Goal: Information Seeking & Learning: Learn about a topic

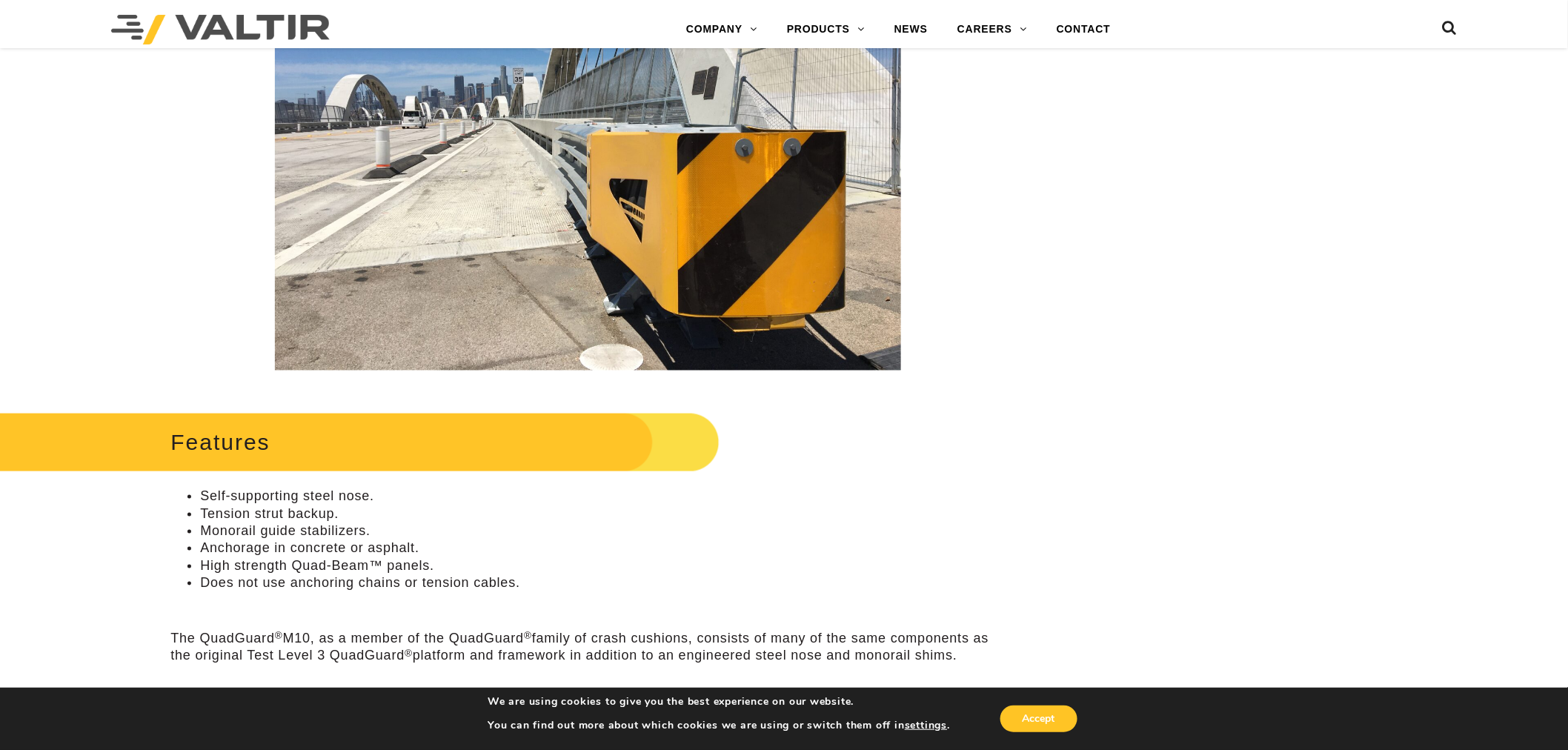
scroll to position [741, 0]
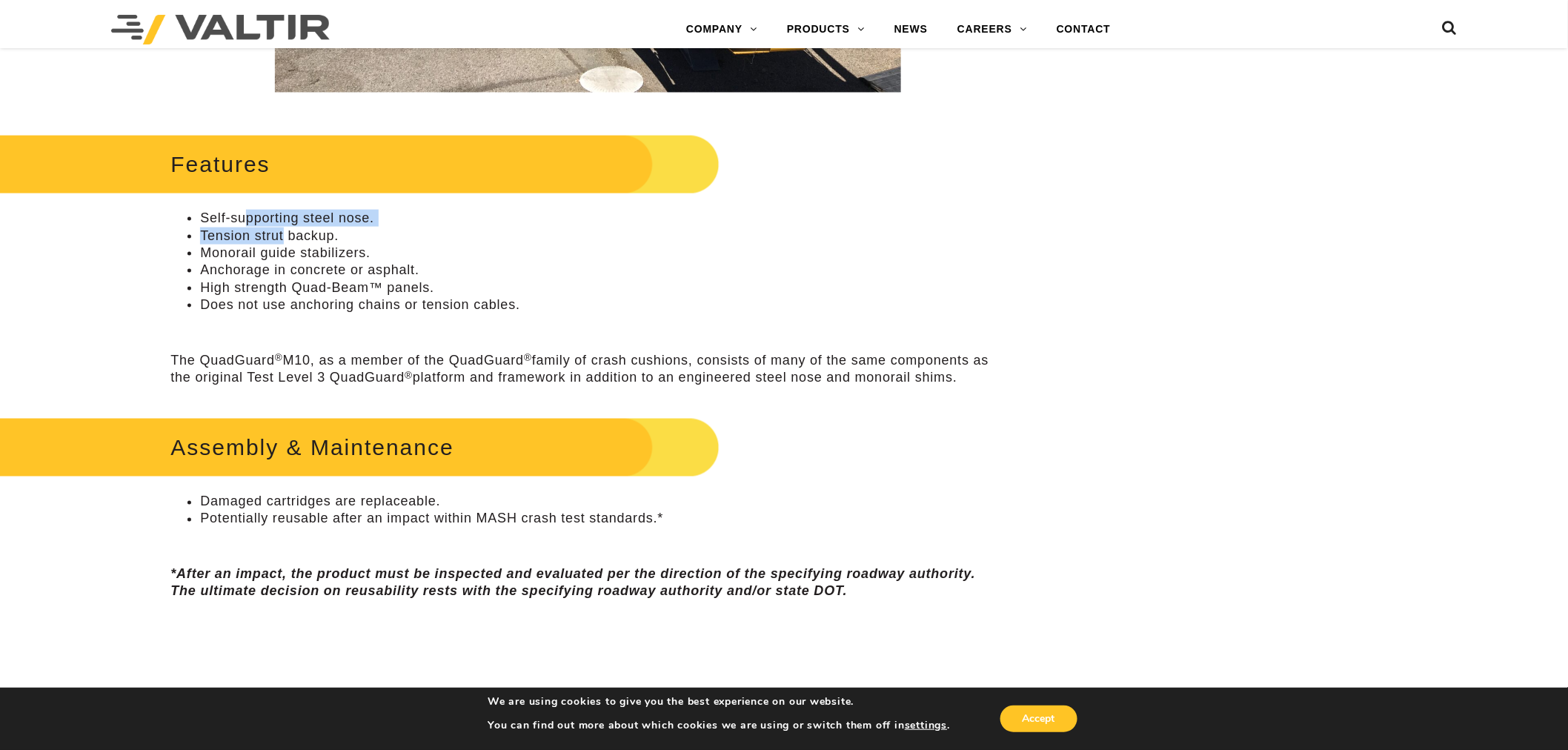
drag, startPoint x: 248, startPoint y: 221, endPoint x: 302, endPoint y: 252, distance: 62.3
click at [287, 236] on ul "Self-supporting steel nose. Tension strut backup. Monorail guide stabilizers. A…" at bounding box center [588, 261] width 835 height 104
click at [302, 252] on li "Monorail guide stabilizers." at bounding box center [602, 253] width 805 height 17
drag, startPoint x: 209, startPoint y: 248, endPoint x: 336, endPoint y: 284, distance: 132.0
click at [319, 263] on ul "Self-supporting steel nose. Tension strut backup. Monorail guide stabilizers. A…" at bounding box center [588, 261] width 835 height 104
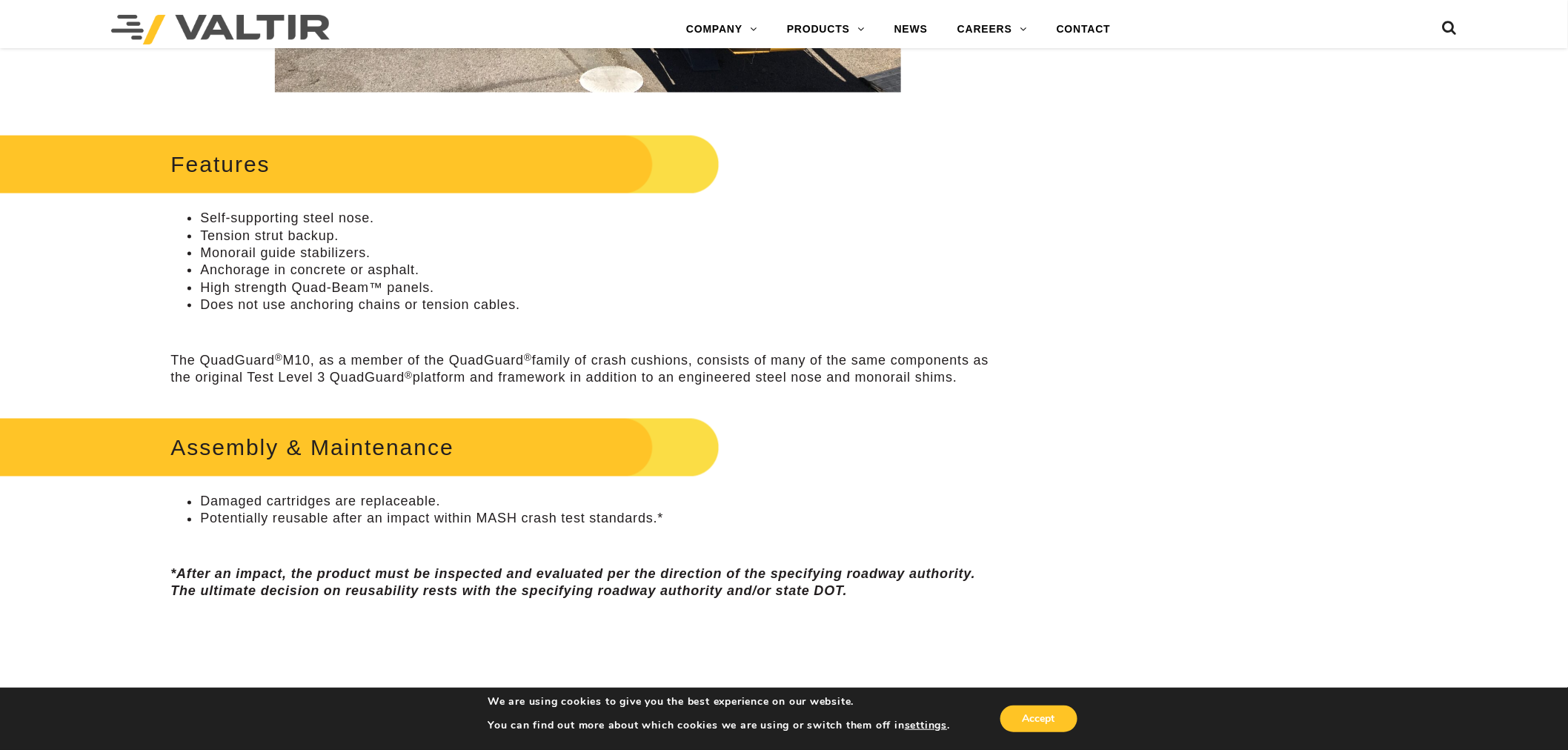
click at [353, 305] on li "Does not use anchoring chains or tension cables." at bounding box center [602, 305] width 805 height 17
drag, startPoint x: 230, startPoint y: 215, endPoint x: 341, endPoint y: 233, distance: 112.4
click at [327, 220] on li "Self-supporting steel nose." at bounding box center [602, 218] width 805 height 17
click at [341, 234] on li "Tension strut backup." at bounding box center [602, 236] width 805 height 17
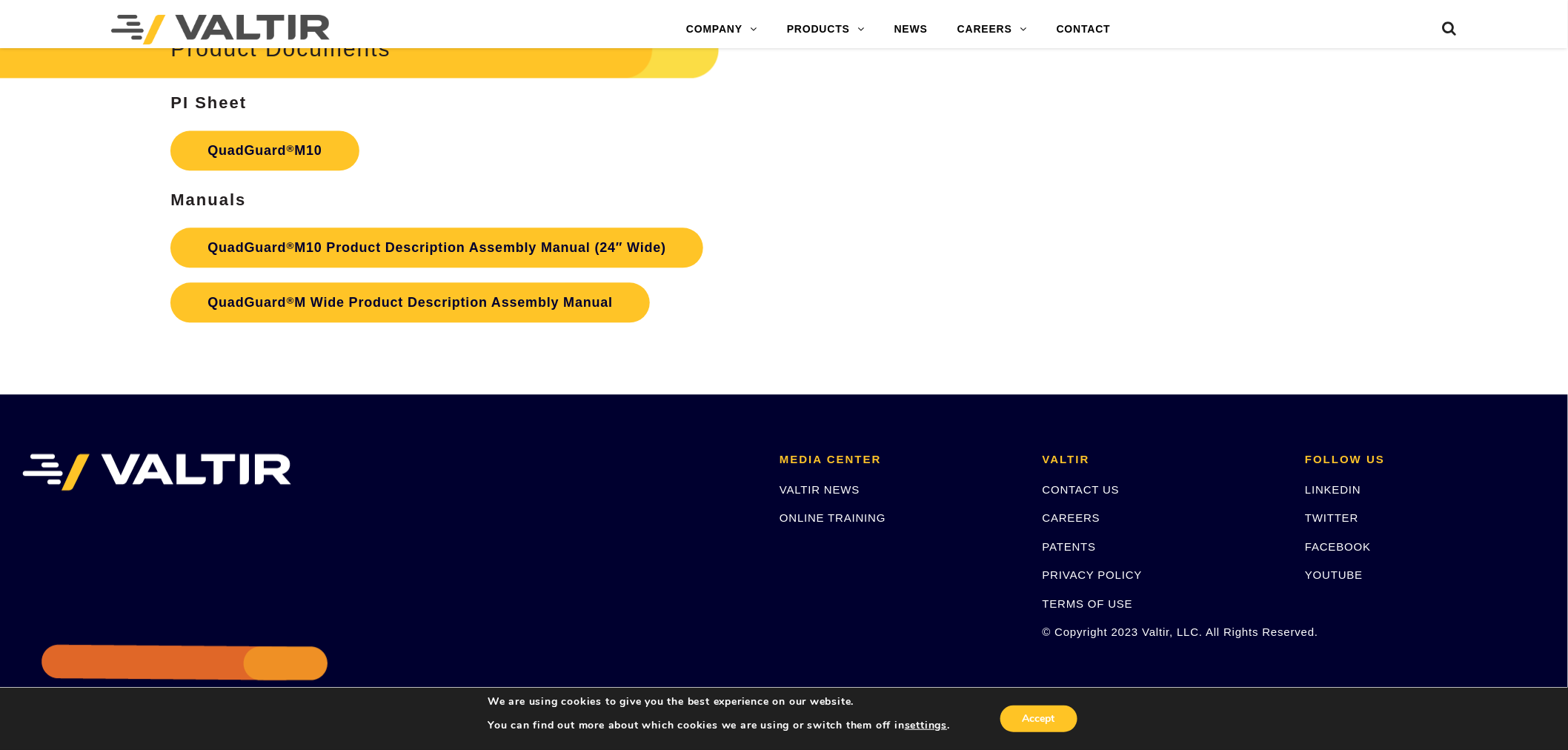
scroll to position [6097, 0]
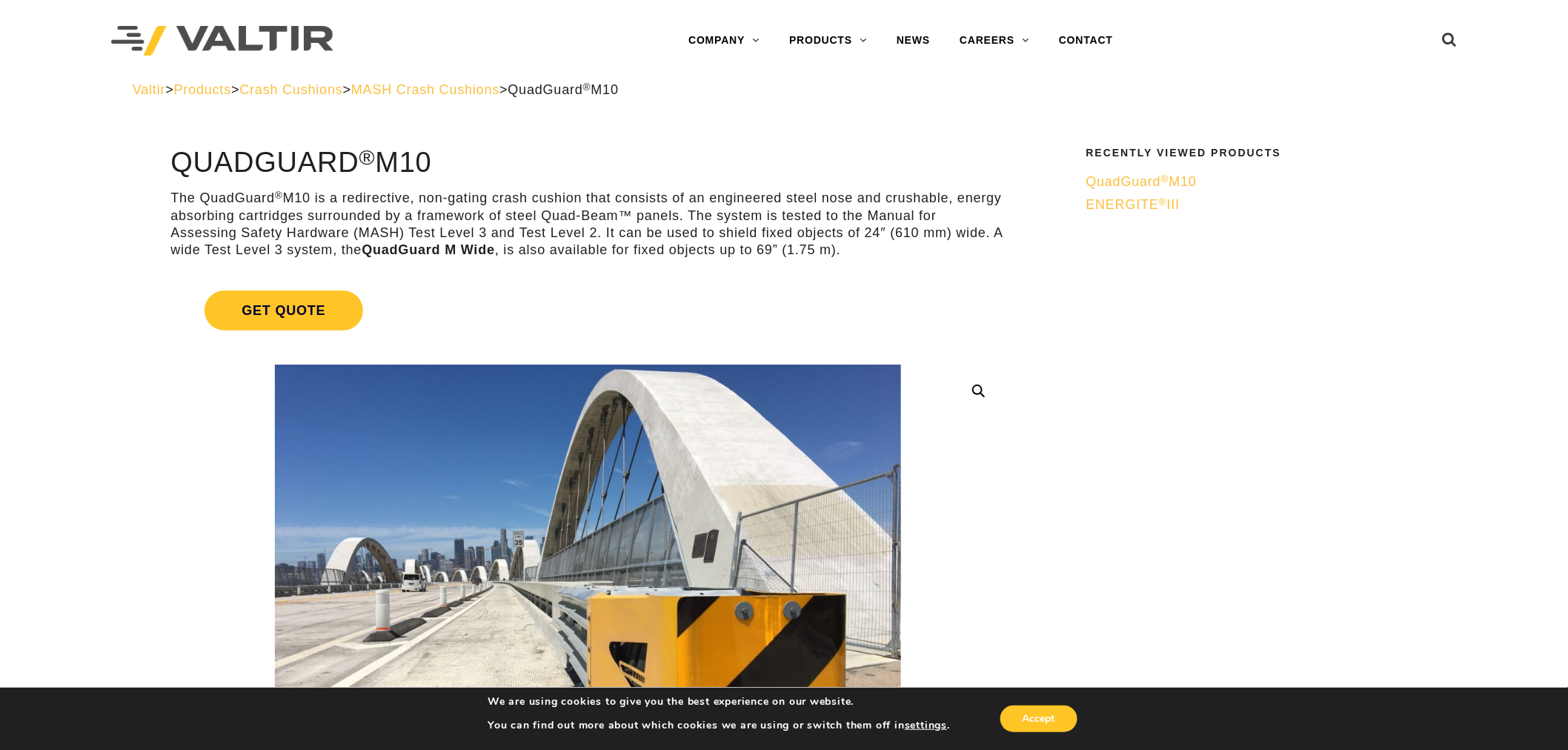
click at [342, 88] on span "Crash Cushions" at bounding box center [291, 90] width 103 height 15
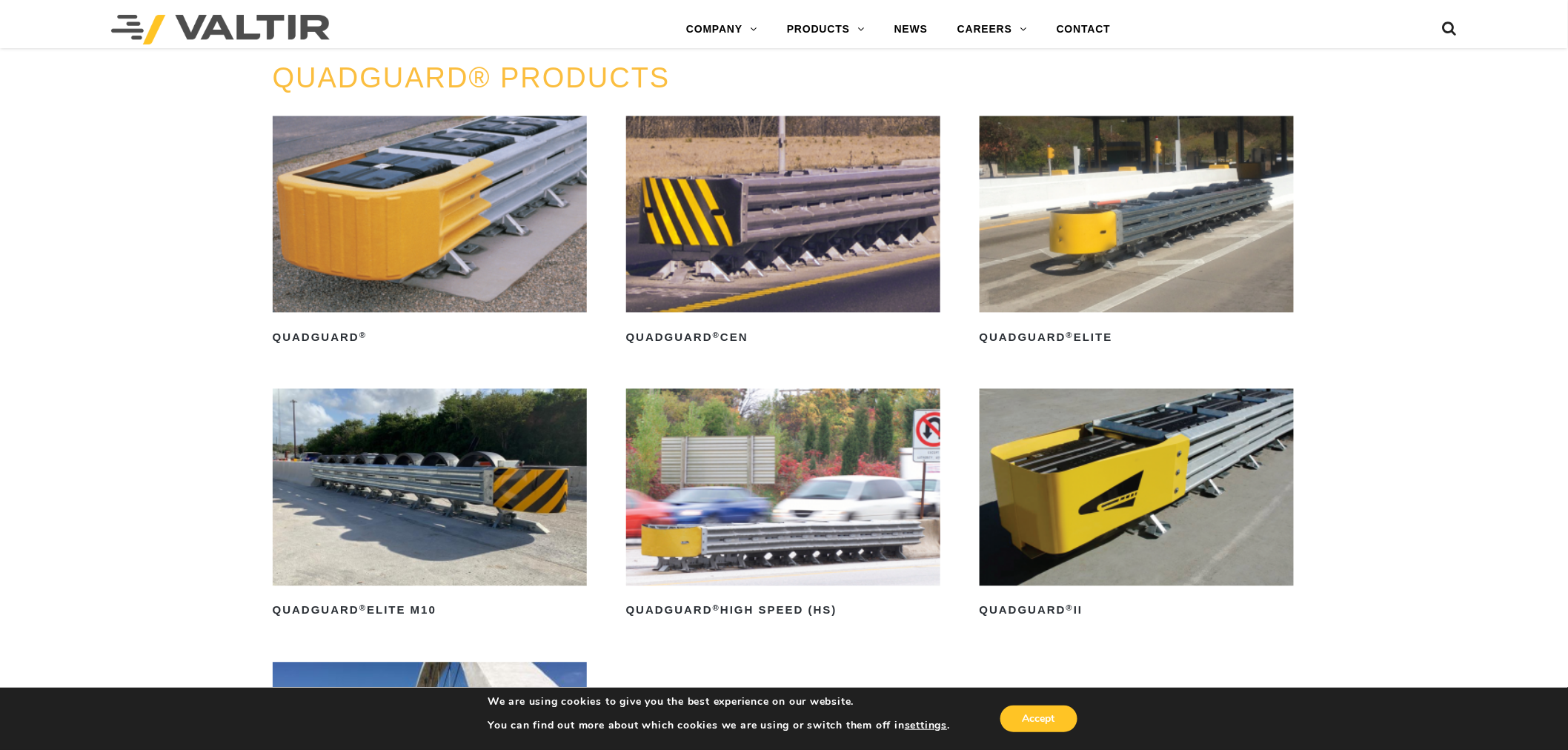
scroll to position [1070, 0]
click at [734, 507] on img at bounding box center [784, 488] width 315 height 196
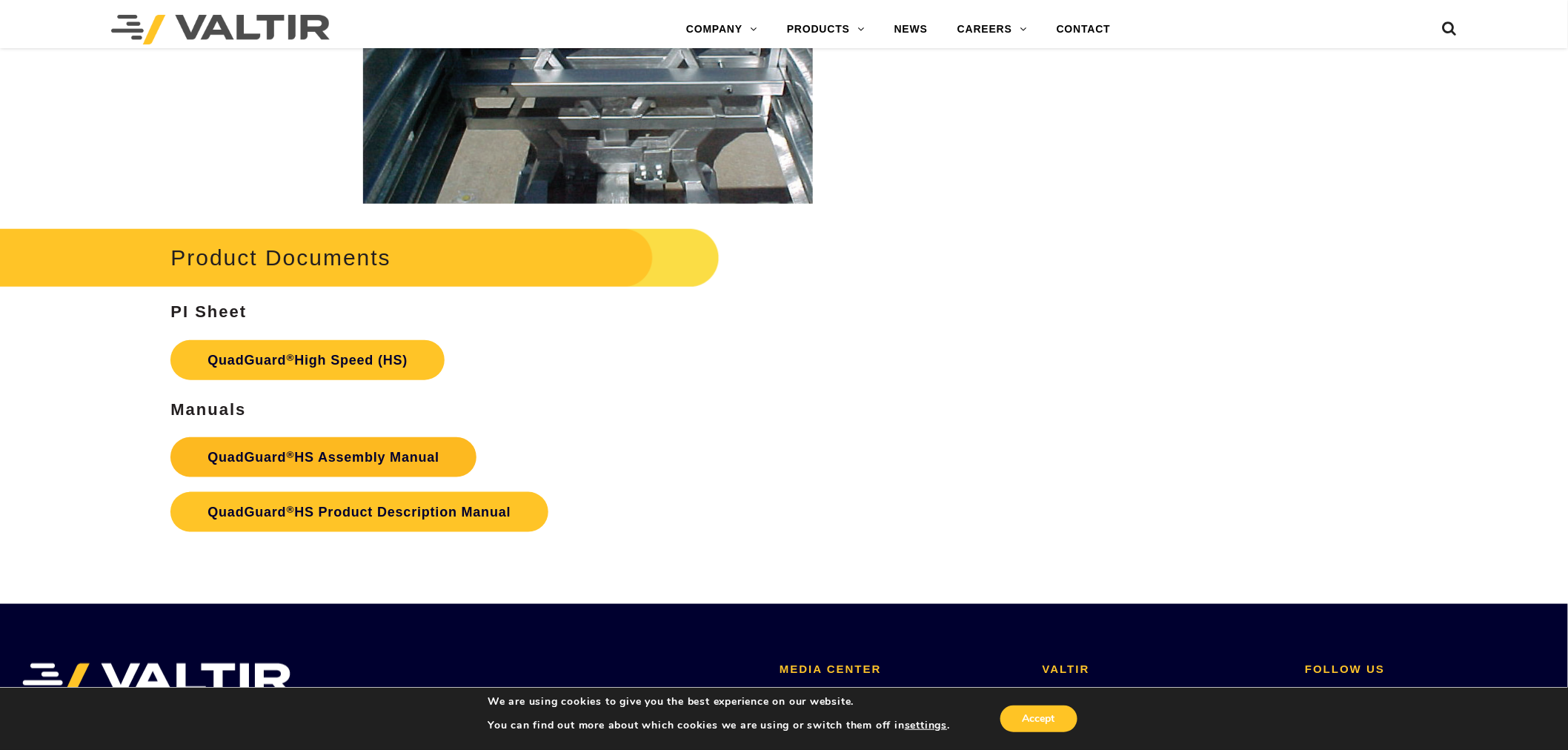
scroll to position [2799, 0]
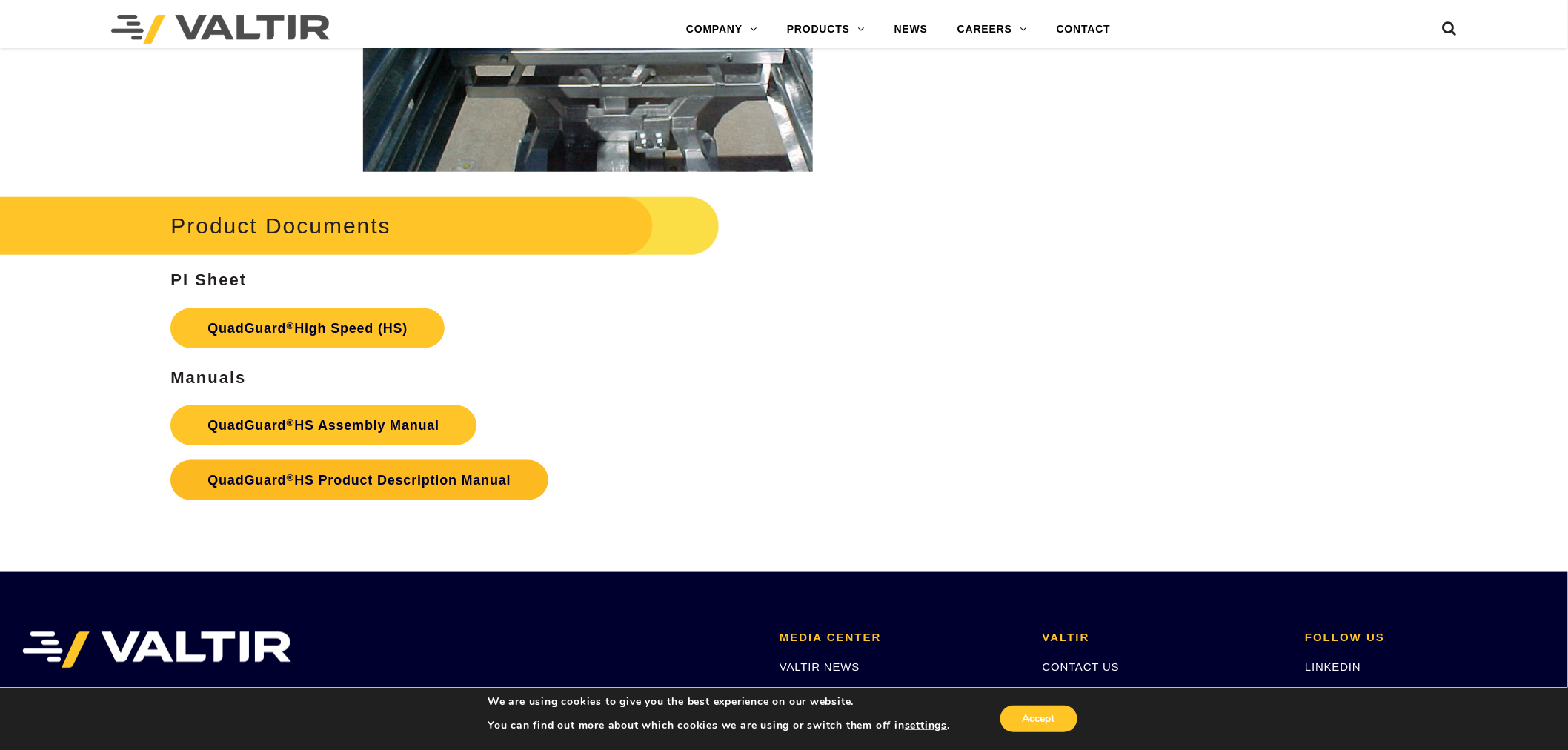
click at [338, 480] on link "QuadGuard ® HS Product Description Manual" at bounding box center [359, 480] width 377 height 40
click at [279, 481] on link "QuadGuard ® HS Product Description Manual" at bounding box center [359, 480] width 377 height 40
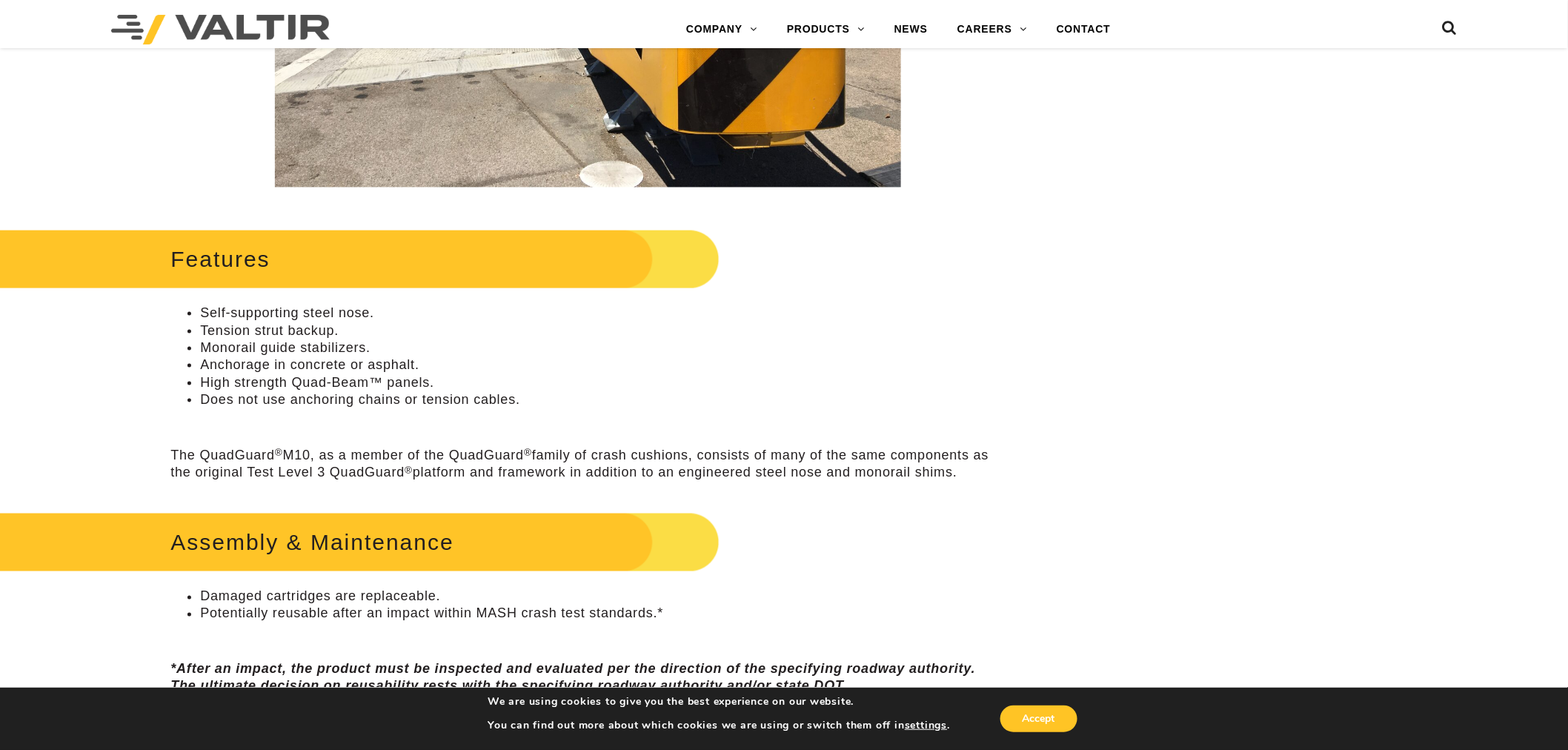
scroll to position [658, 0]
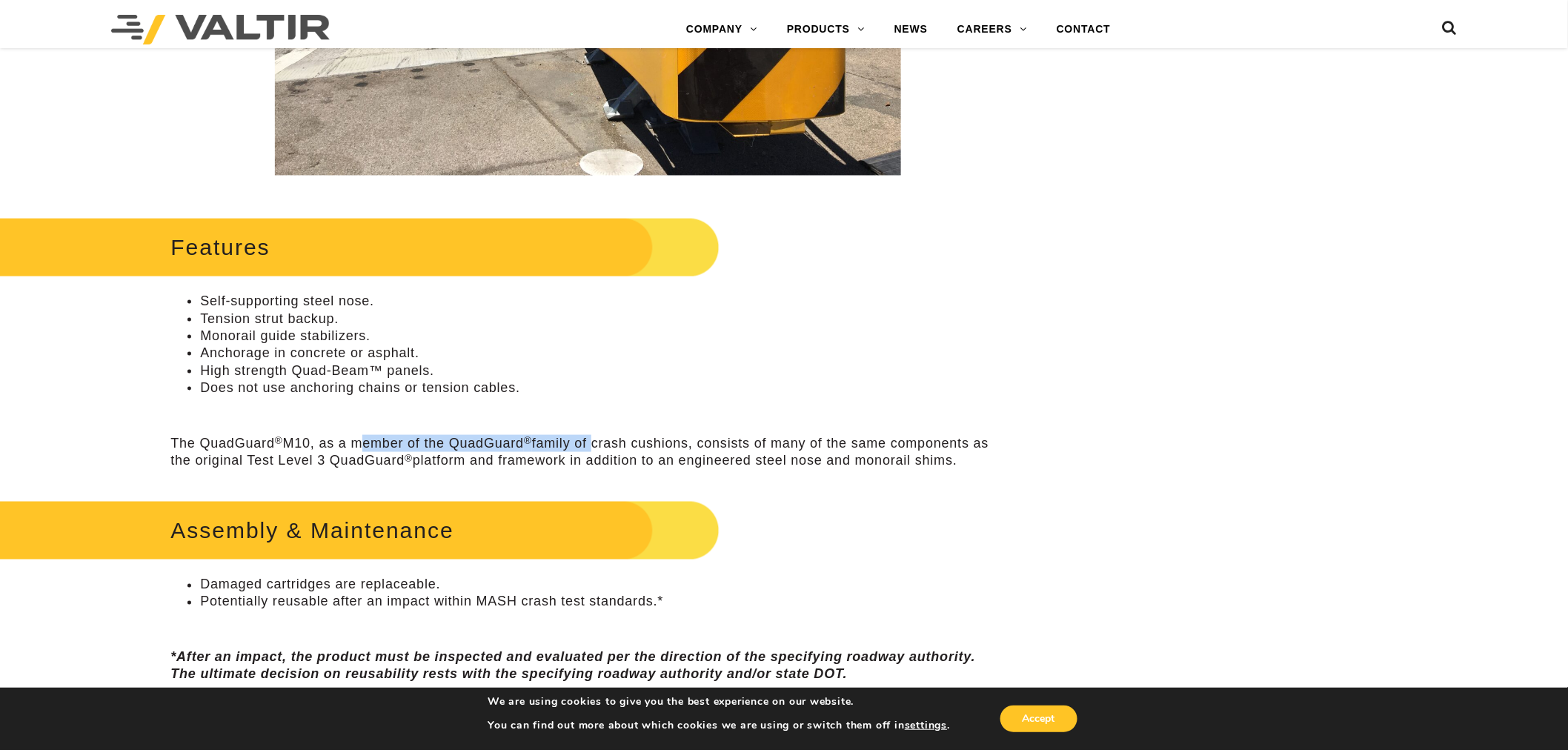
drag, startPoint x: 354, startPoint y: 450, endPoint x: 608, endPoint y: 450, distance: 254.0
click at [608, 450] on p "The QuadGuard ® M10, as a member of the QuadGuard ® family of crash cushions, c…" at bounding box center [588, 452] width 835 height 35
drag, startPoint x: 397, startPoint y: 445, endPoint x: 921, endPoint y: 447, distance: 524.0
click at [921, 447] on p "The QuadGuard ® M10, as a member of the QuadGuard ® family of crash cushions, c…" at bounding box center [588, 452] width 835 height 35
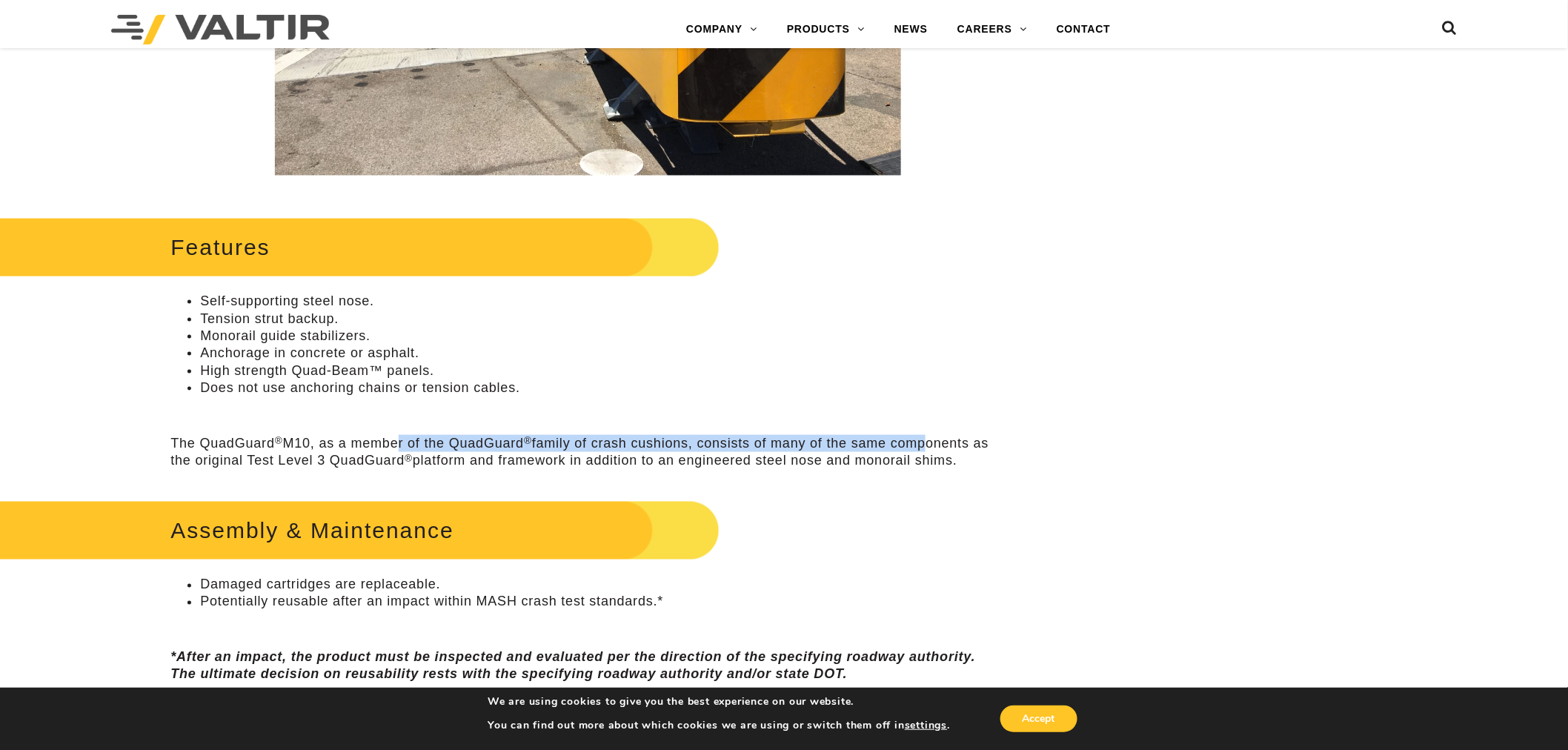
click at [921, 447] on p "The QuadGuard ® M10, as a member of the QuadGuard ® family of crash cushions, c…" at bounding box center [588, 452] width 835 height 35
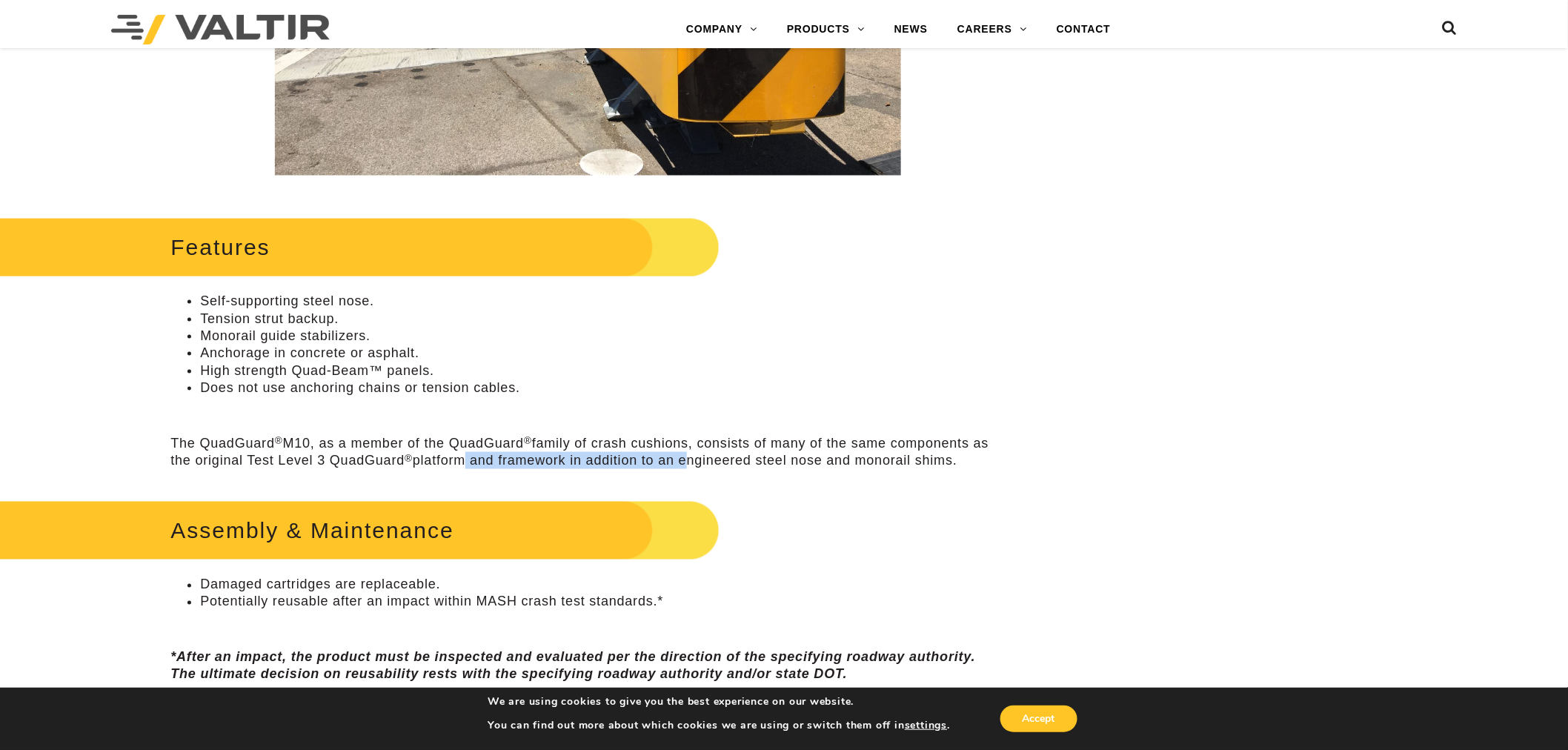
drag, startPoint x: 573, startPoint y: 463, endPoint x: 688, endPoint y: 460, distance: 115.0
click at [685, 460] on p "The QuadGuard ® M10, as a member of the QuadGuard ® family of crash cushions, c…" at bounding box center [588, 452] width 835 height 35
click at [688, 460] on p "The QuadGuard ® M10, as a member of the QuadGuard ® family of crash cushions, c…" at bounding box center [588, 452] width 835 height 35
drag, startPoint x: 478, startPoint y: 466, endPoint x: 329, endPoint y: 475, distance: 149.3
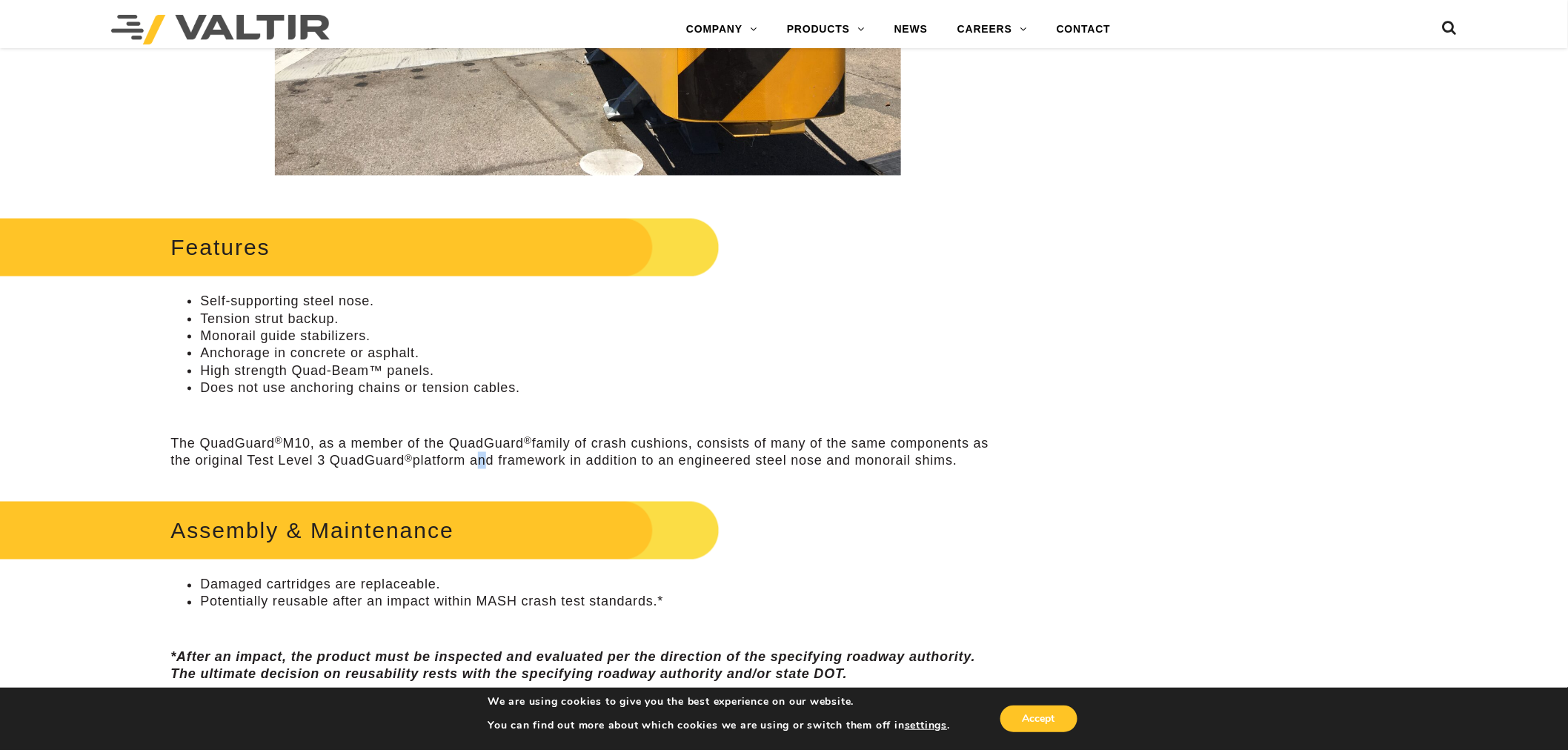
click at [477, 466] on p "The QuadGuard ® M10, as a member of the QuadGuard ® family of crash cushions, c…" at bounding box center [588, 452] width 835 height 35
drag, startPoint x: 314, startPoint y: 469, endPoint x: 530, endPoint y: 461, distance: 216.1
click at [530, 461] on p "The QuadGuard ® M10, as a member of the QuadGuard ® family of crash cushions, c…" at bounding box center [588, 452] width 835 height 35
drag, startPoint x: 448, startPoint y: 458, endPoint x: 620, endPoint y: 456, distance: 172.0
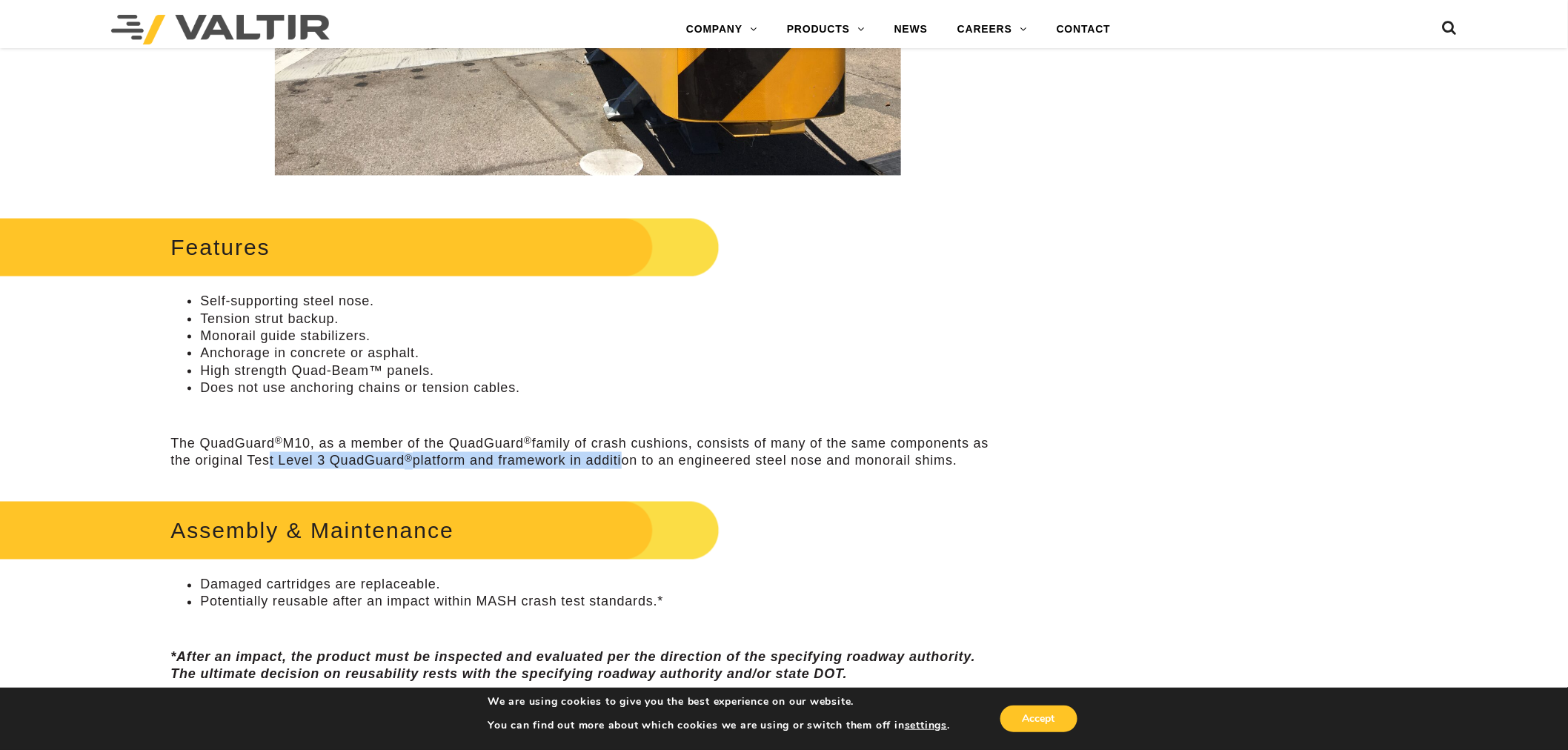
click at [620, 456] on p "The QuadGuard ® M10, as a member of the QuadGuard ® family of crash cushions, c…" at bounding box center [588, 452] width 835 height 35
drag, startPoint x: 350, startPoint y: 460, endPoint x: 640, endPoint y: 461, distance: 290.0
click at [640, 461] on p "The QuadGuard ® M10, as a member of the QuadGuard ® family of crash cushions, c…" at bounding box center [588, 452] width 835 height 35
click at [641, 461] on p "The QuadGuard ® M10, as a member of the QuadGuard ® family of crash cushions, c…" at bounding box center [588, 452] width 835 height 35
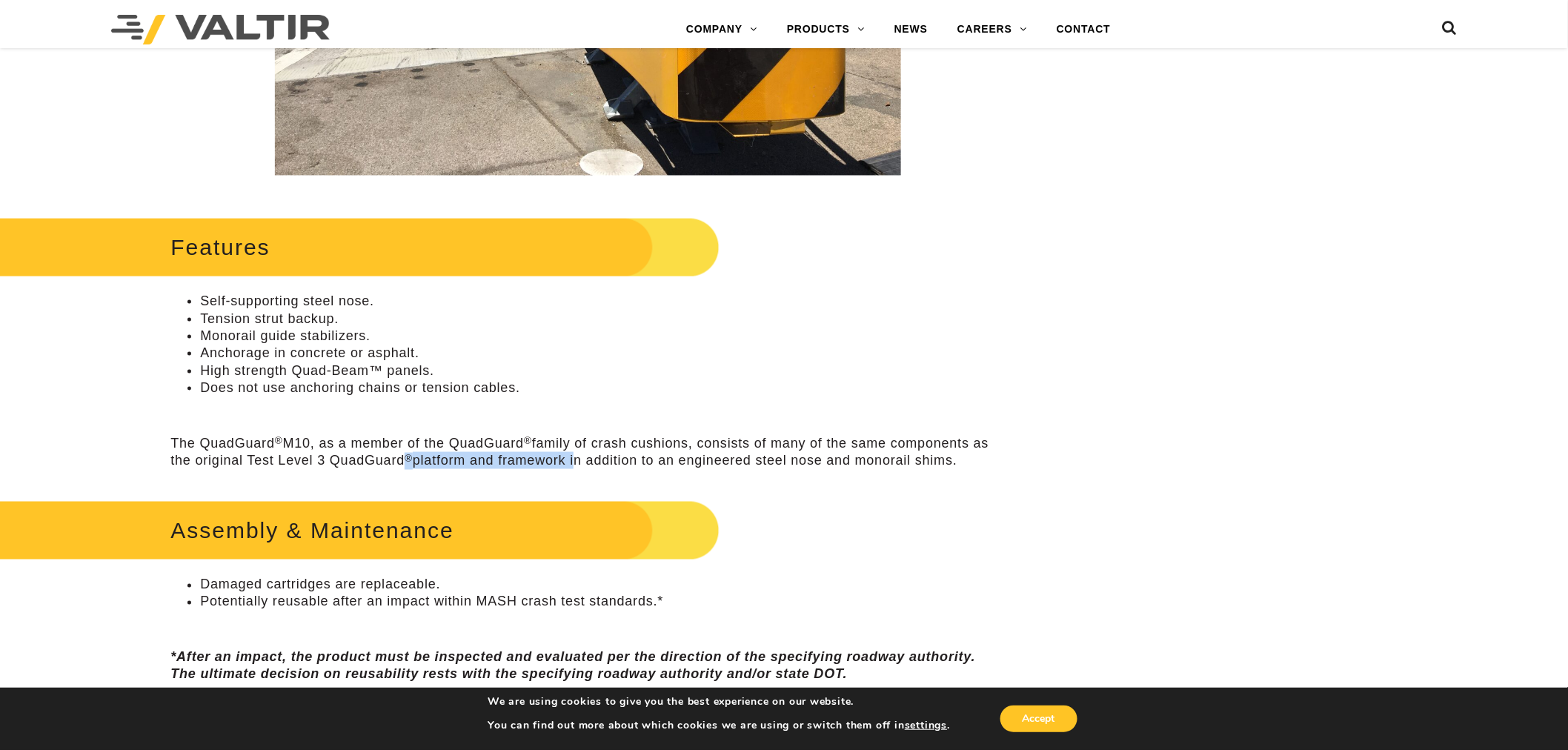
drag, startPoint x: 573, startPoint y: 456, endPoint x: 635, endPoint y: 463, distance: 62.4
click at [625, 462] on p "The QuadGuard ® M10, as a member of the QuadGuard ® family of crash cushions, c…" at bounding box center [588, 452] width 835 height 35
click at [635, 463] on p "The QuadGuard ® M10, as a member of the QuadGuard ® family of crash cushions, c…" at bounding box center [588, 452] width 835 height 35
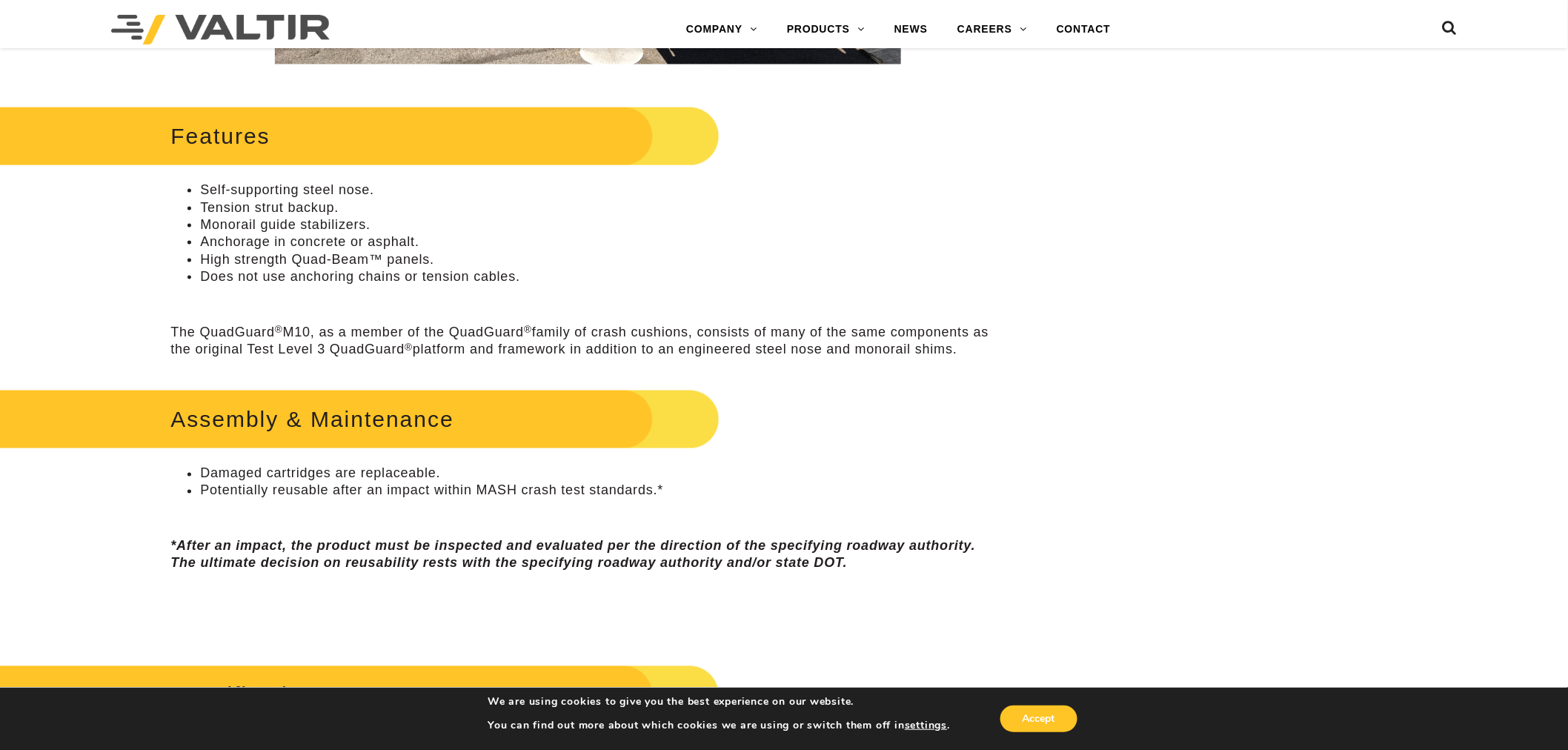
scroll to position [906, 0]
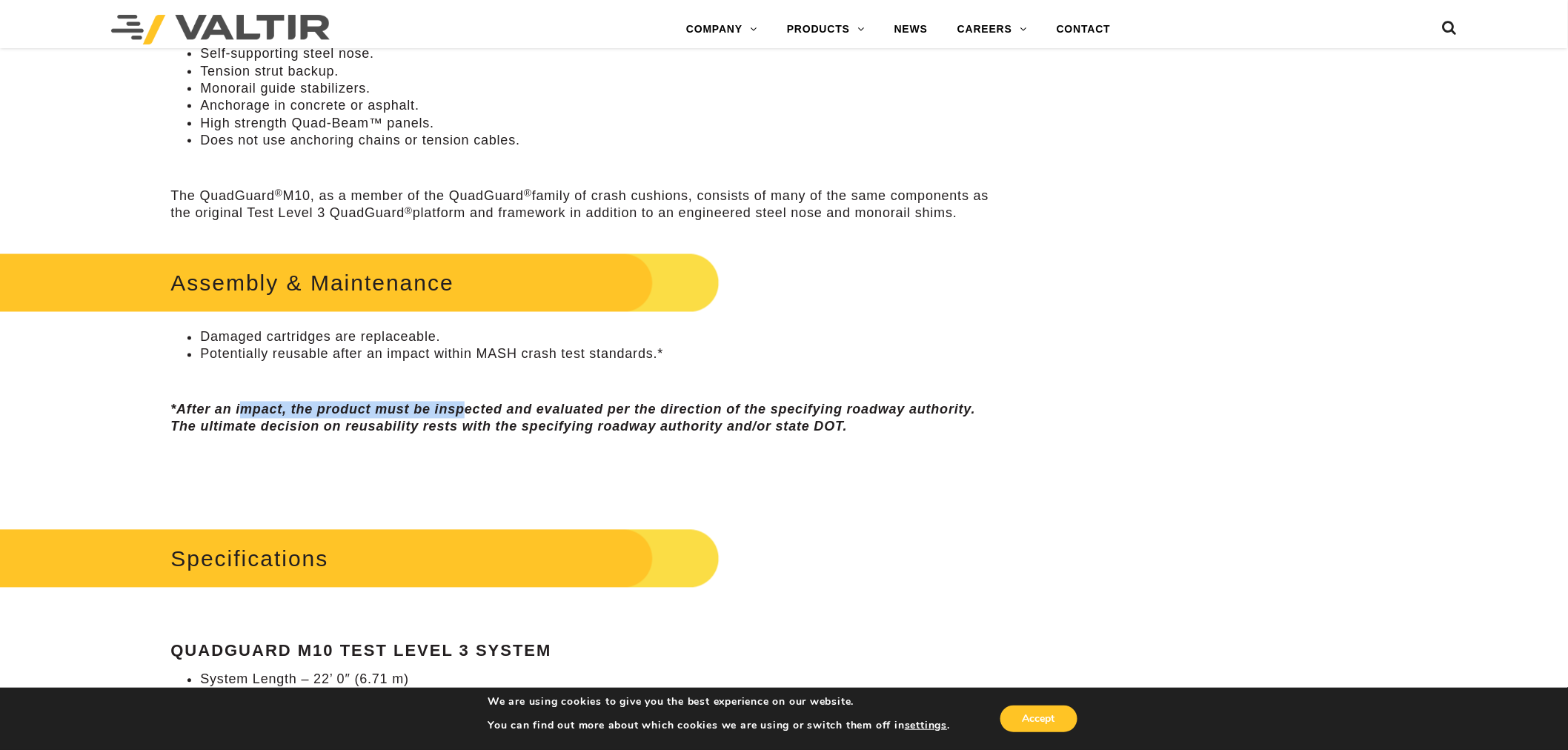
drag, startPoint x: 242, startPoint y: 418, endPoint x: 483, endPoint y: 412, distance: 241.1
click at [481, 412] on p "*After an impact, the product must be inspected and evaluated per the direction…" at bounding box center [588, 419] width 835 height 35
click at [483, 412] on em "*After an impact, the product must be inspected and evaluated per the direction…" at bounding box center [573, 418] width 805 height 32
drag, startPoint x: 322, startPoint y: 378, endPoint x: 619, endPoint y: 379, distance: 297.0
click at [615, 379] on p at bounding box center [588, 379] width 835 height 17
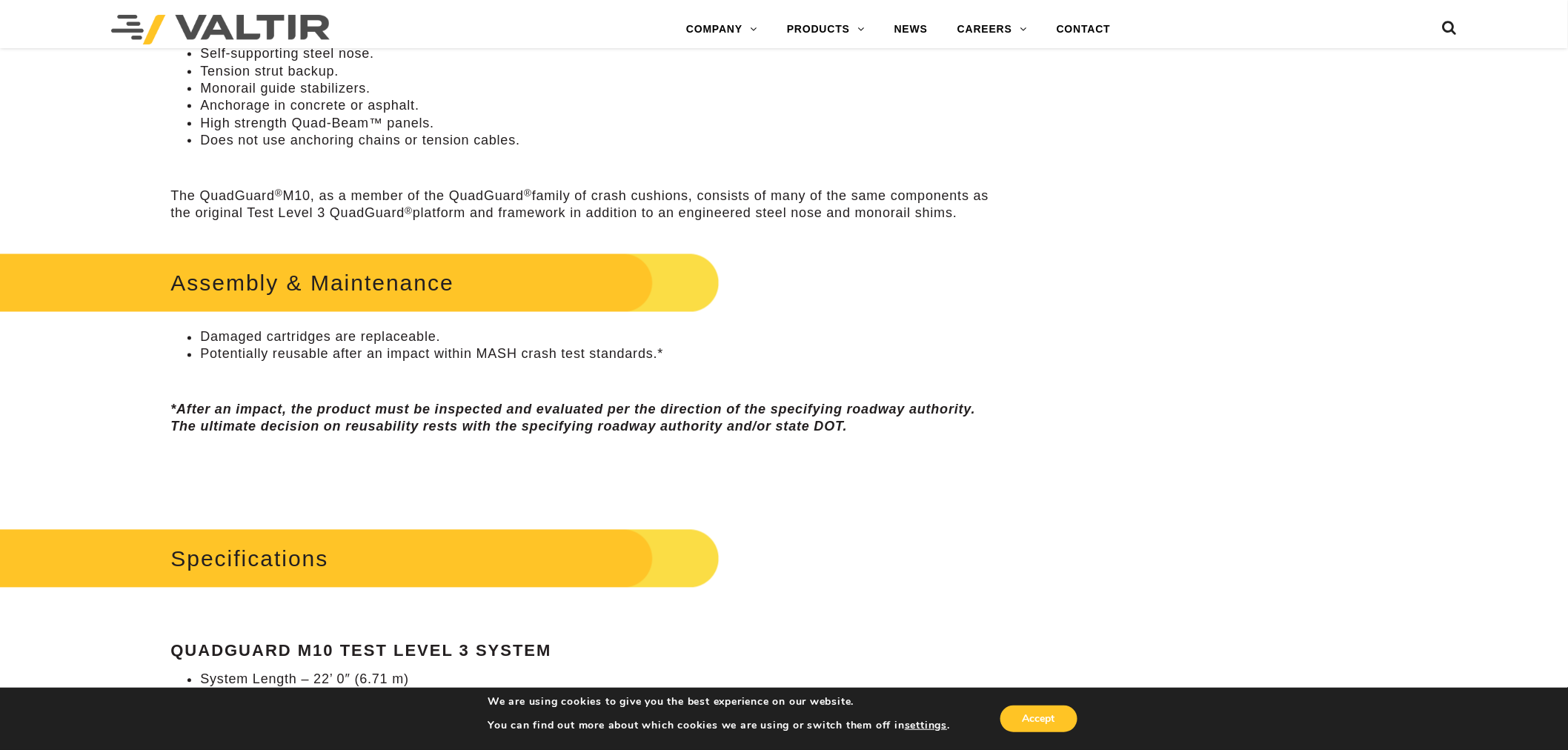
click at [619, 379] on p at bounding box center [588, 379] width 835 height 17
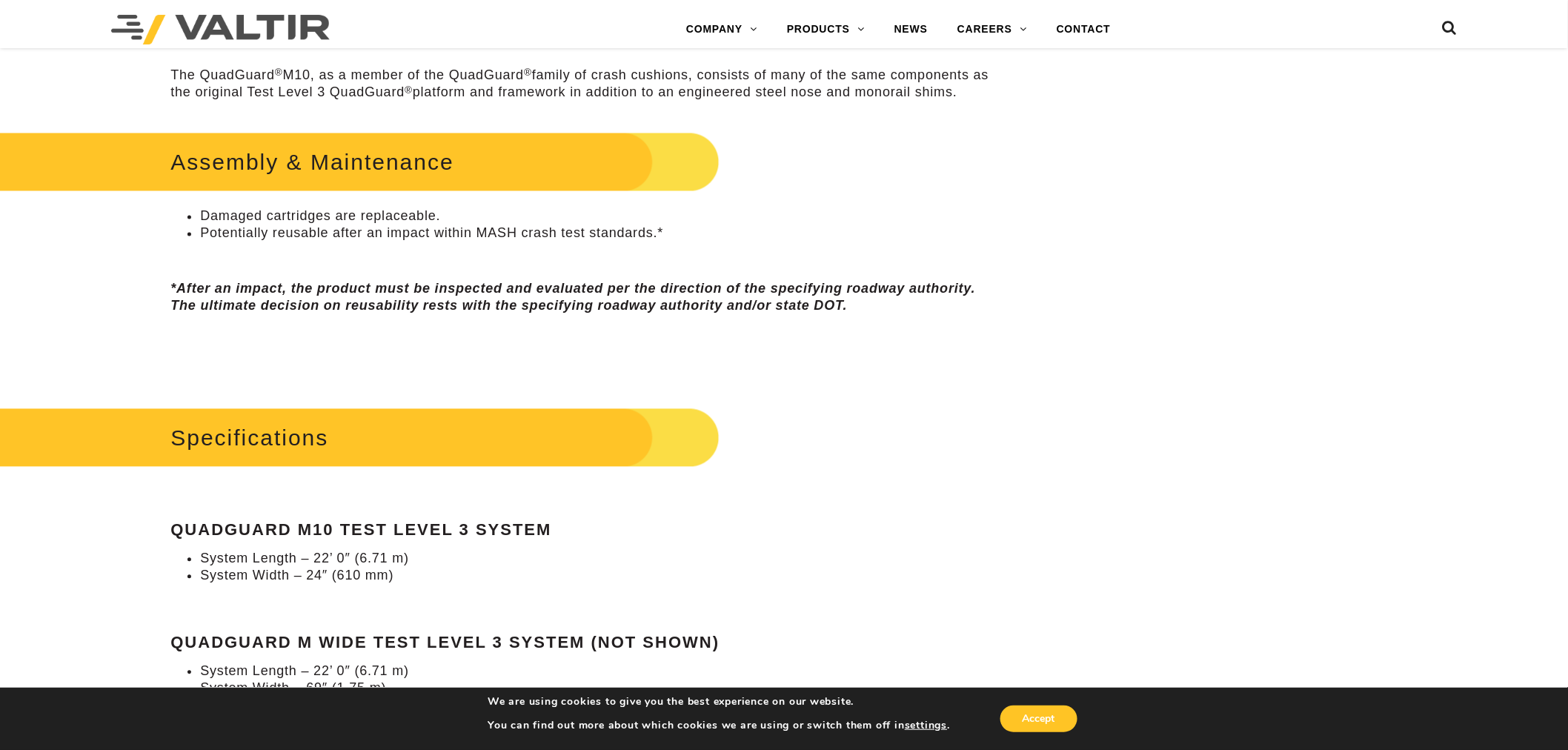
scroll to position [1153, 0]
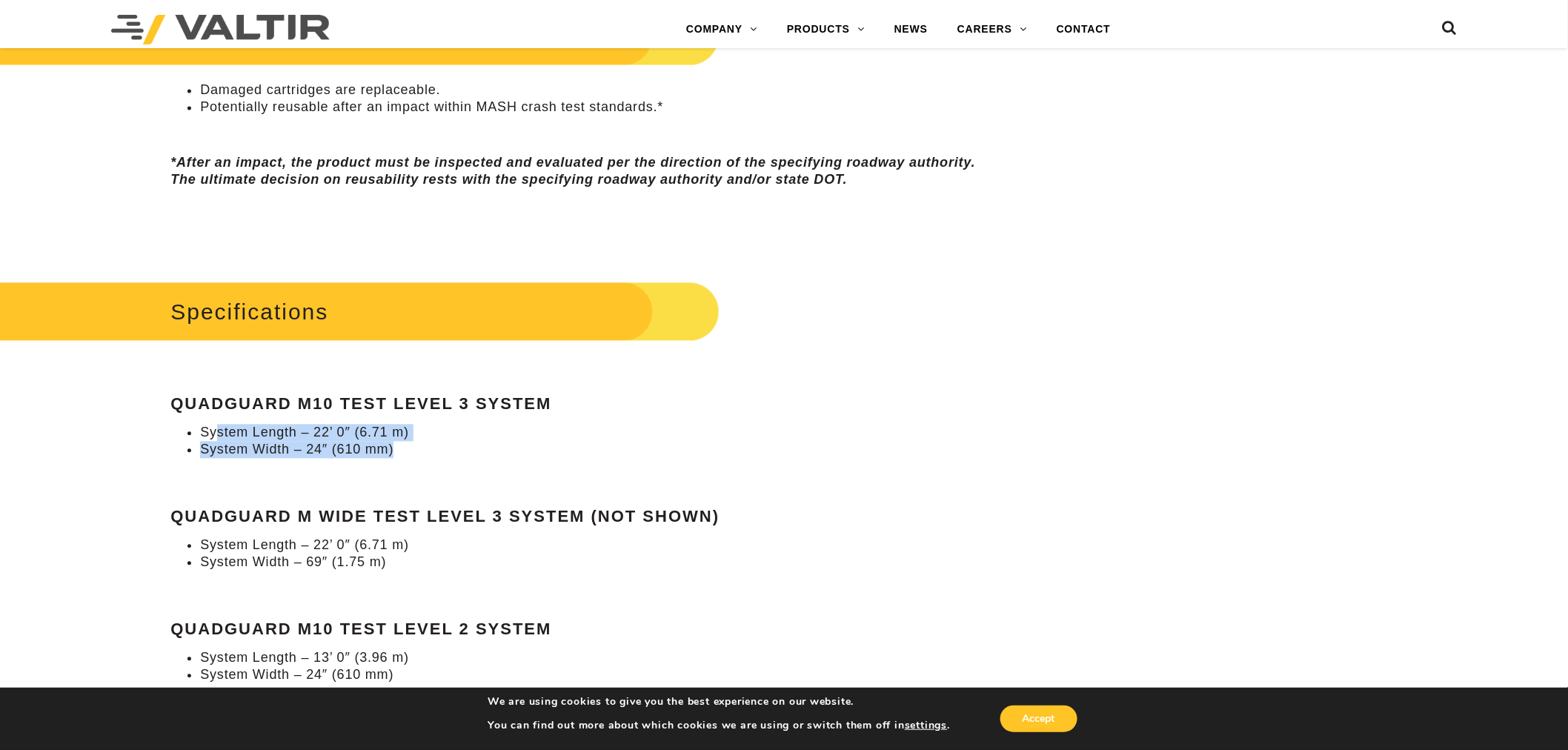
drag, startPoint x: 218, startPoint y: 436, endPoint x: 453, endPoint y: 455, distance: 235.8
click at [449, 454] on ul "System Length – 22’ 0″ (6.71 m) System Width – 24″ (610 mm)" at bounding box center [588, 442] width 835 height 35
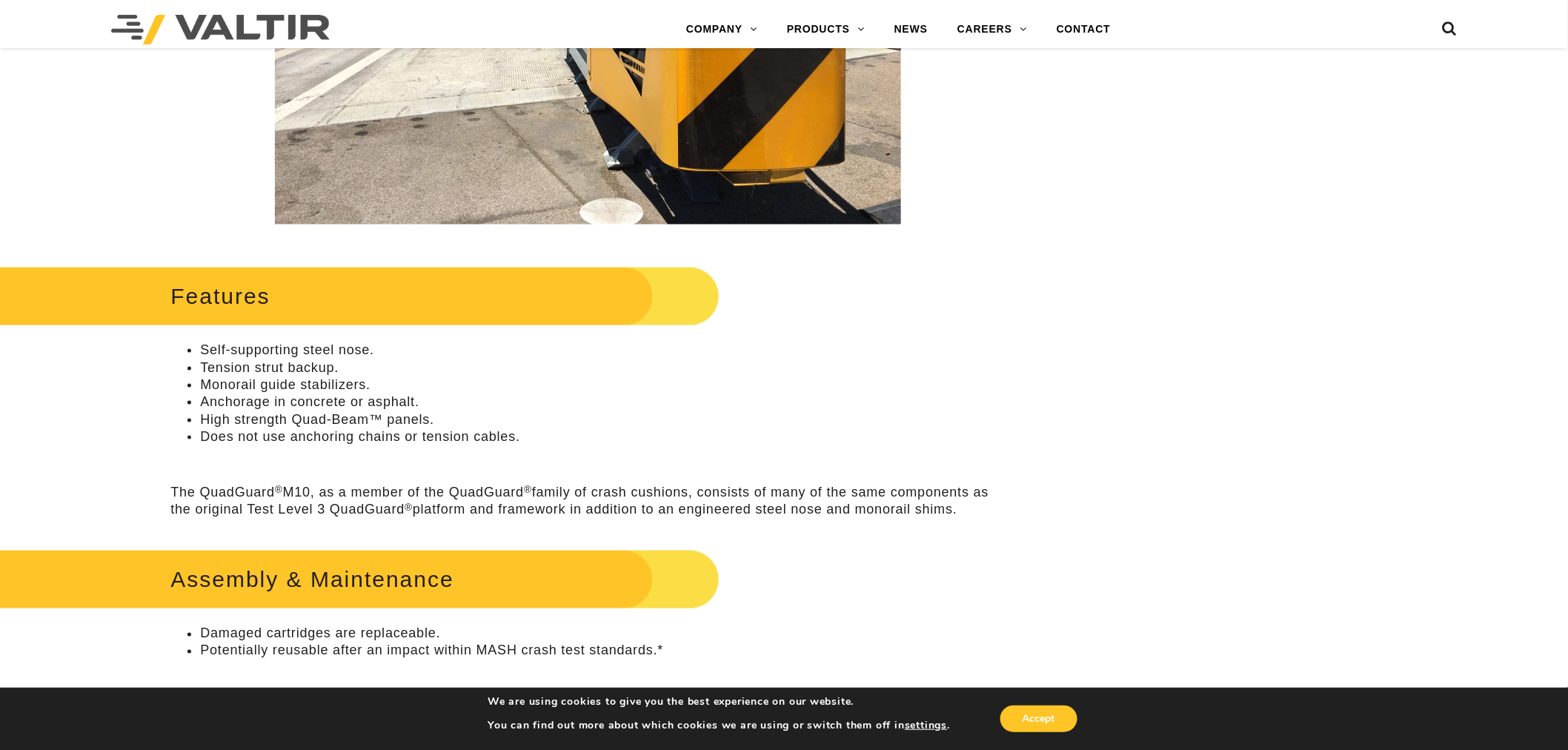
scroll to position [493, 0]
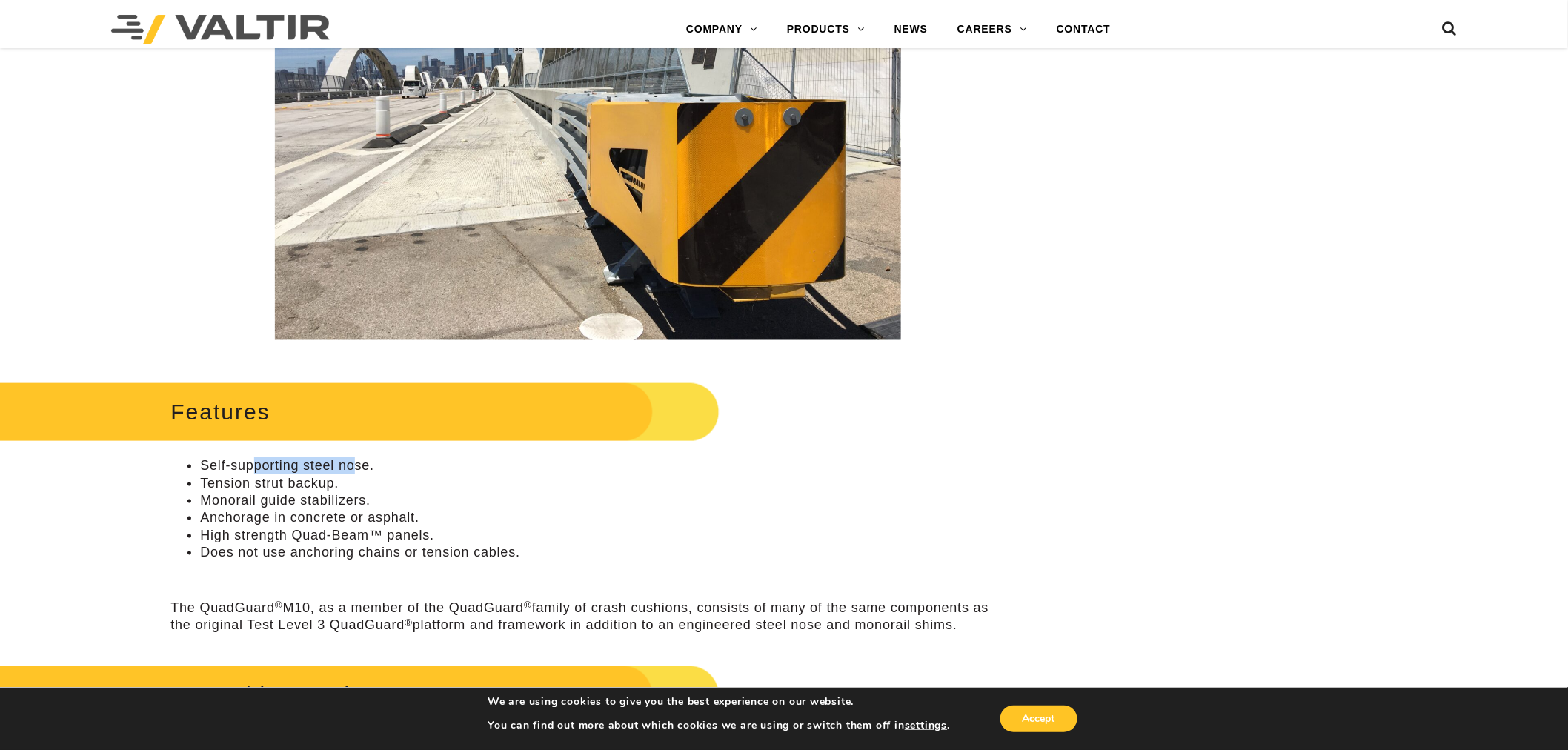
drag, startPoint x: 274, startPoint y: 471, endPoint x: 420, endPoint y: 481, distance: 146.3
click at [411, 480] on ul "Self-supporting steel nose. Tension strut backup. Monorail guide stabilizers. A…" at bounding box center [588, 509] width 835 height 104
click at [437, 483] on li "Tension strut backup." at bounding box center [602, 484] width 805 height 17
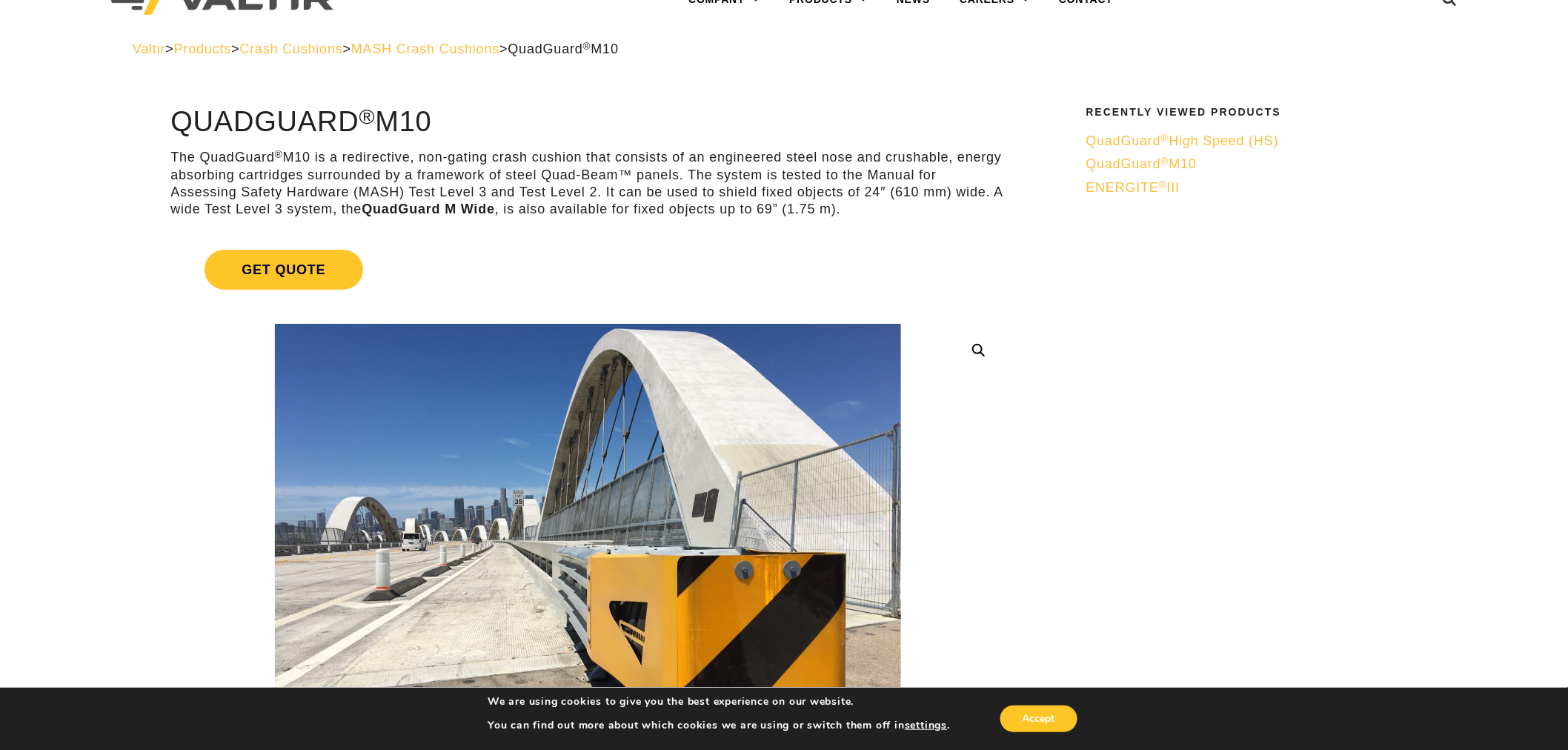
scroll to position [0, 0]
